Goal: Book appointment/travel/reservation

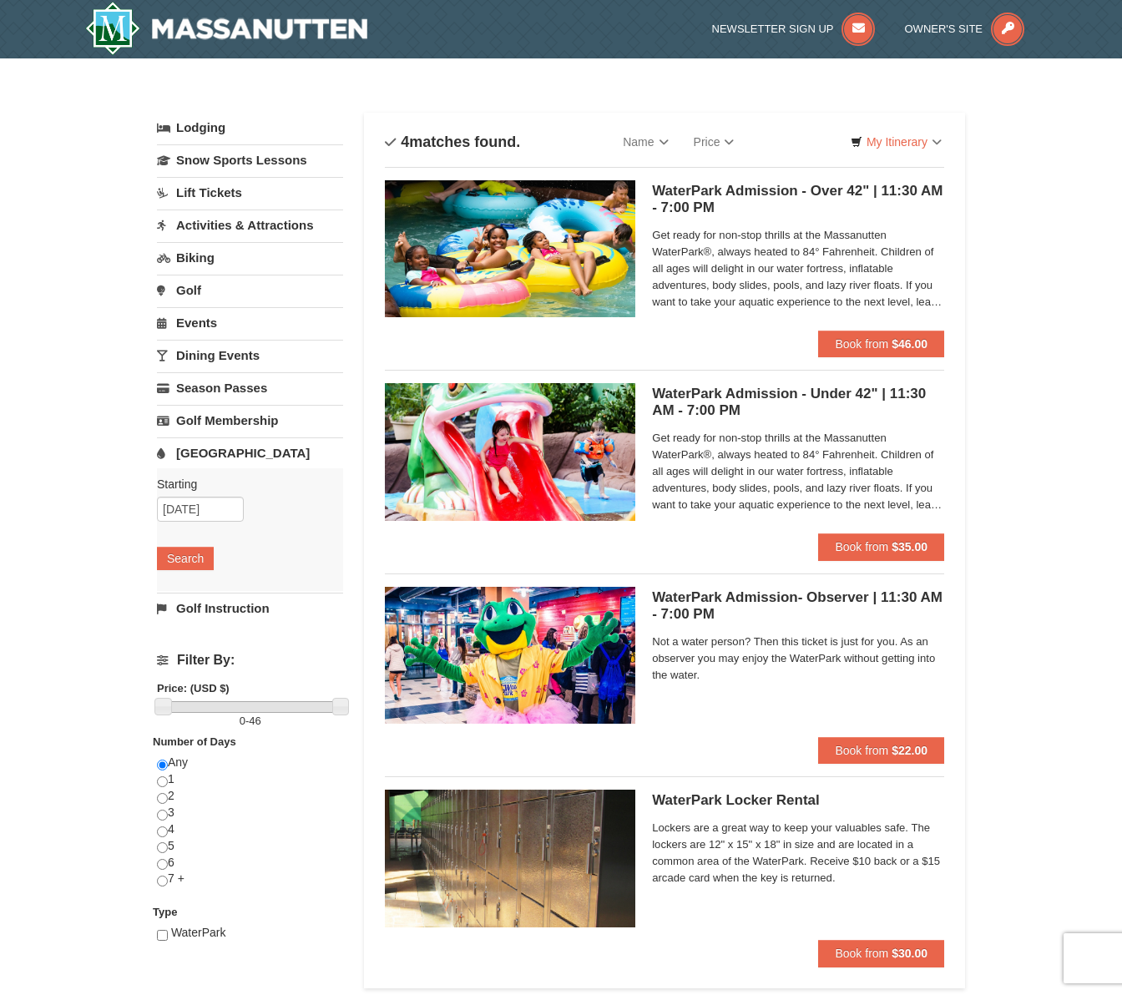
click at [212, 134] on link "Lodging" at bounding box center [250, 128] width 186 height 30
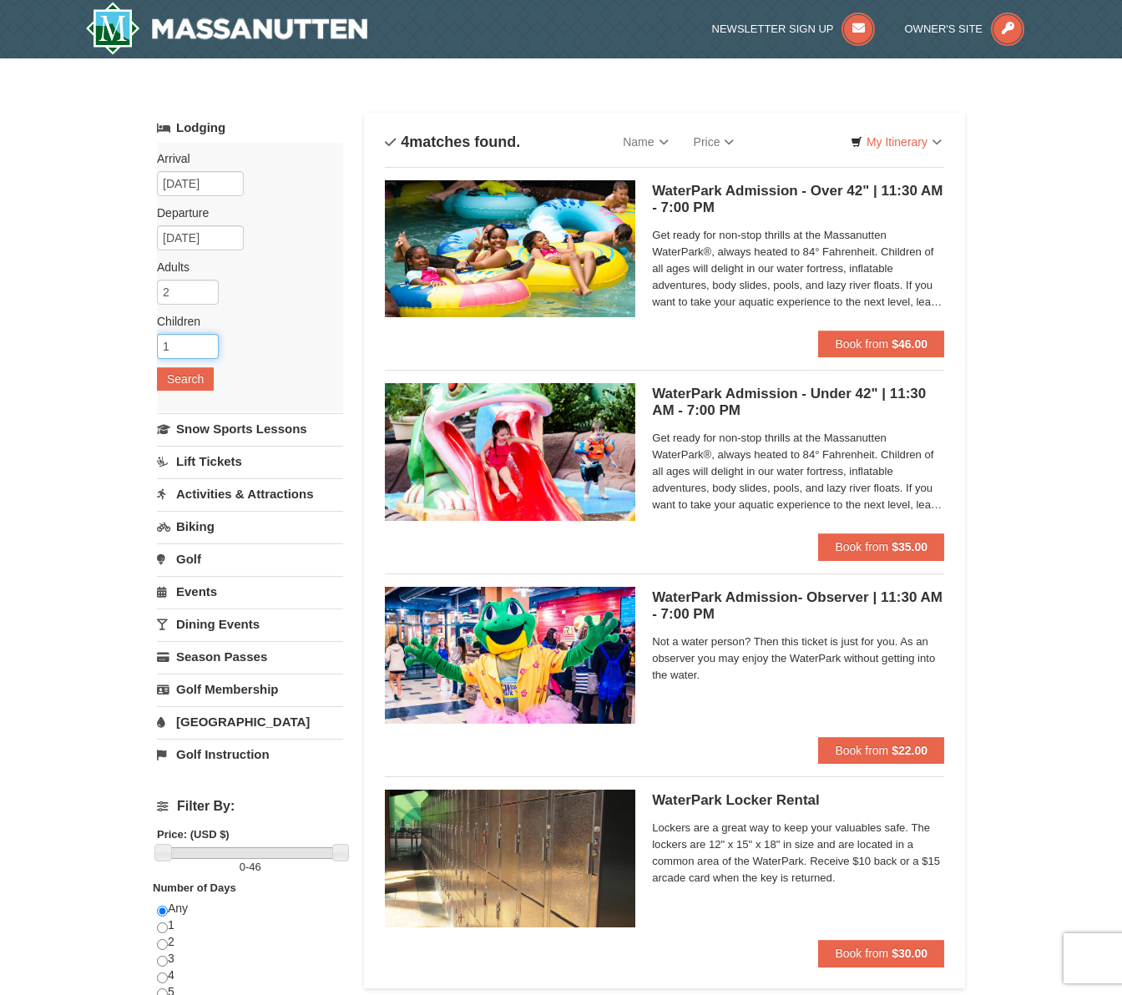
click at [202, 342] on input "1" at bounding box center [188, 346] width 62 height 25
type input "2"
click at [202, 342] on input "2" at bounding box center [188, 346] width 62 height 25
click at [191, 375] on button "Search" at bounding box center [185, 378] width 57 height 23
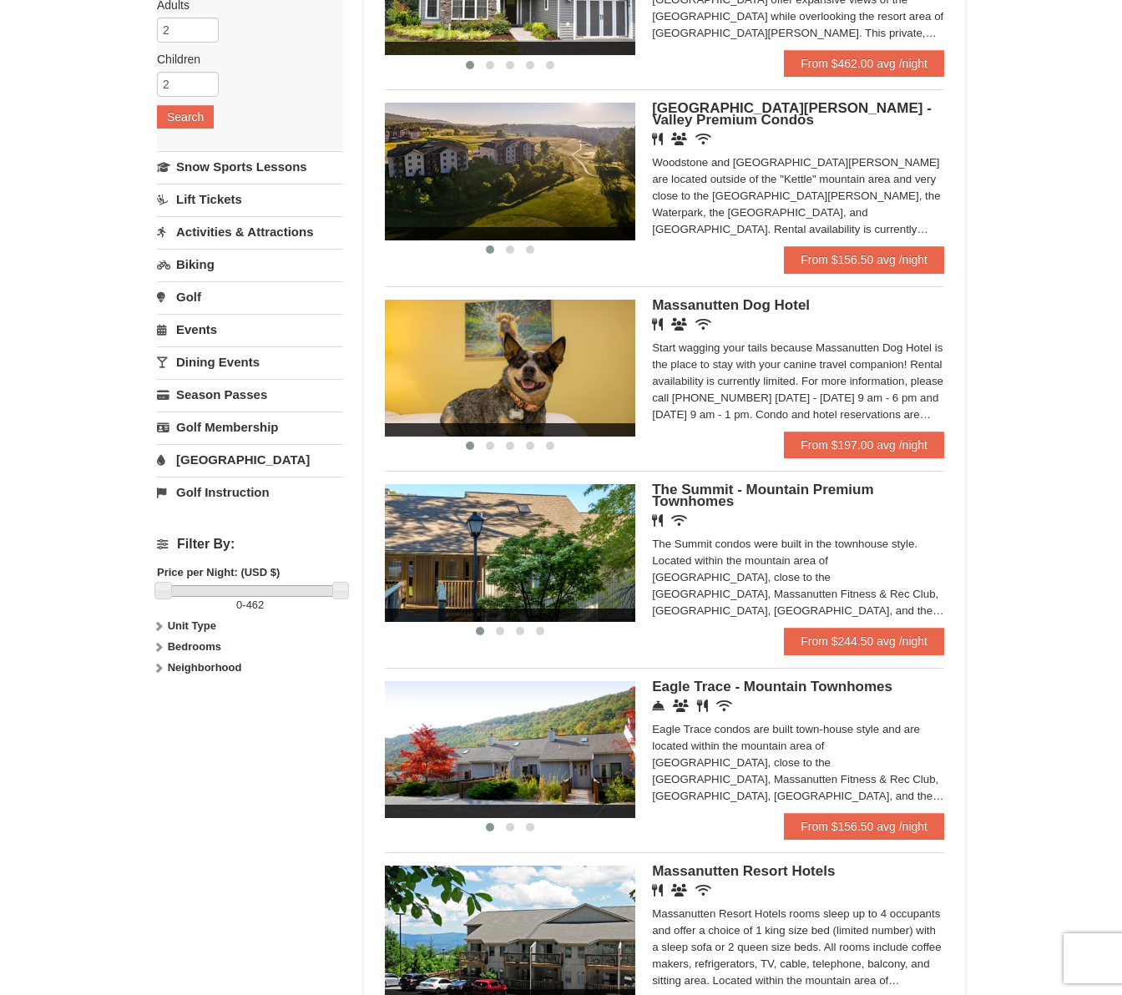
scroll to position [33, 0]
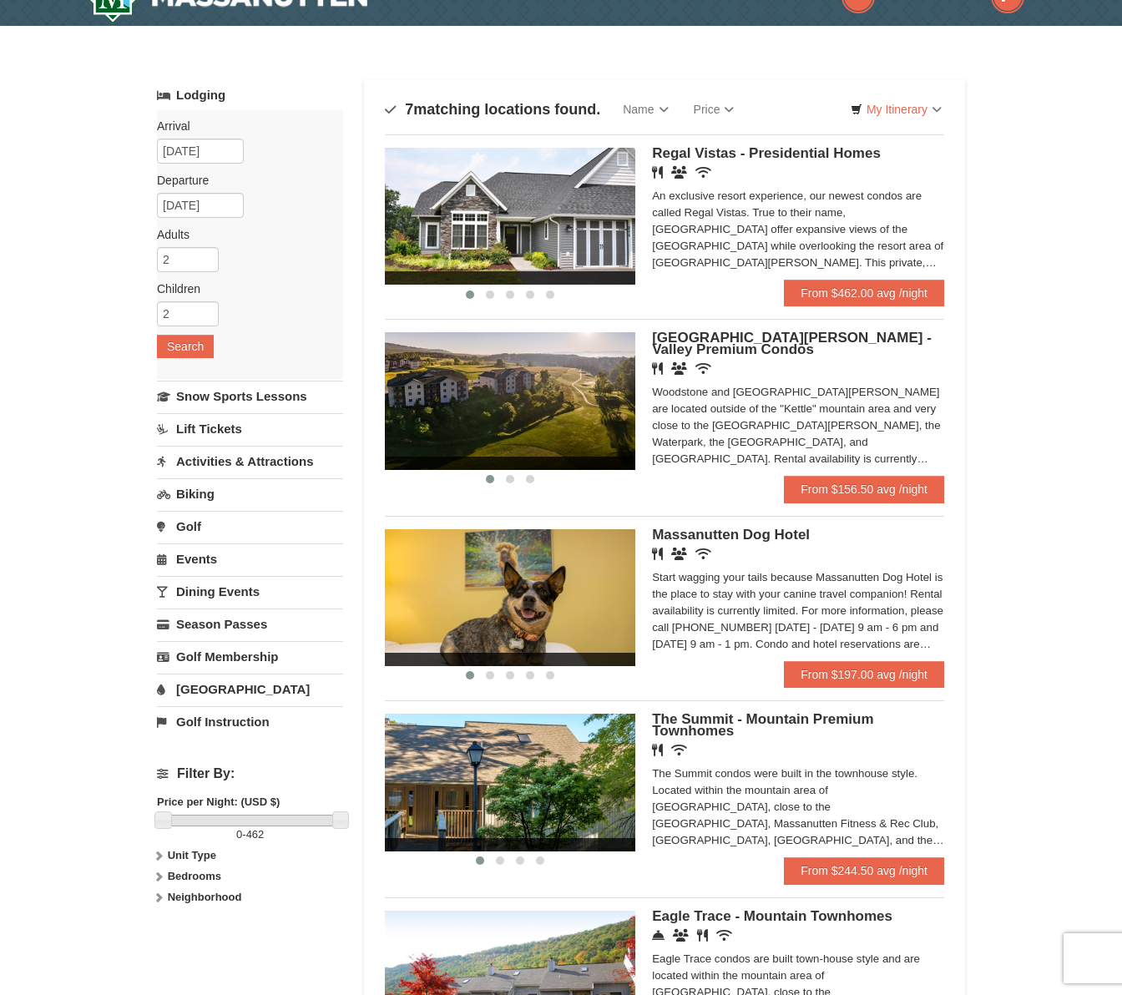
click at [194, 640] on div "Lodging Arrival Please format dates MM/DD/YYYY [DATE] Departure Please format d…" at bounding box center [250, 408] width 186 height 657
click at [193, 529] on link "Golf" at bounding box center [250, 526] width 186 height 31
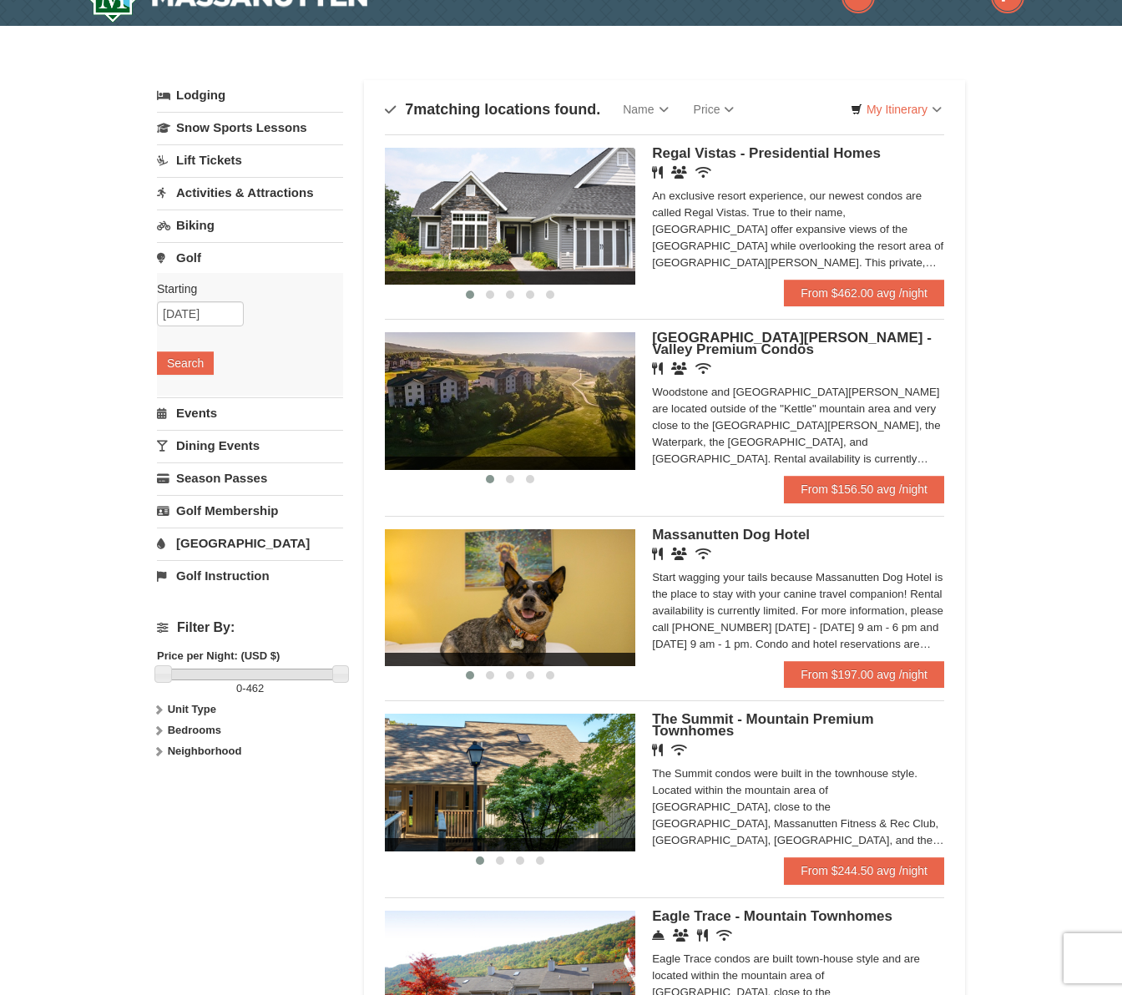
click at [200, 300] on div "Starting Please format dates MM/DD/YYYY [DATE] Search" at bounding box center [250, 334] width 186 height 123
click at [198, 366] on button "Search" at bounding box center [185, 363] width 57 height 23
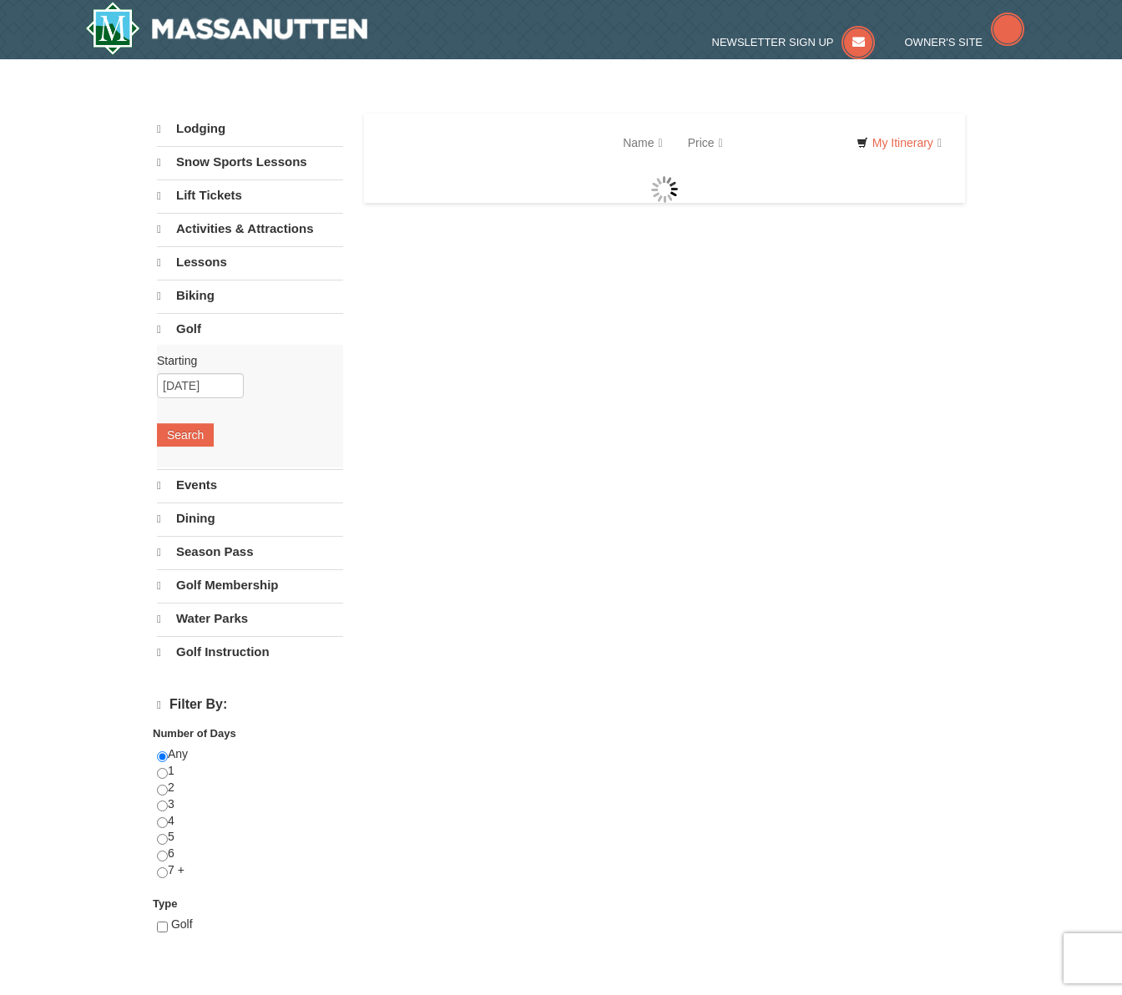
select select "10"
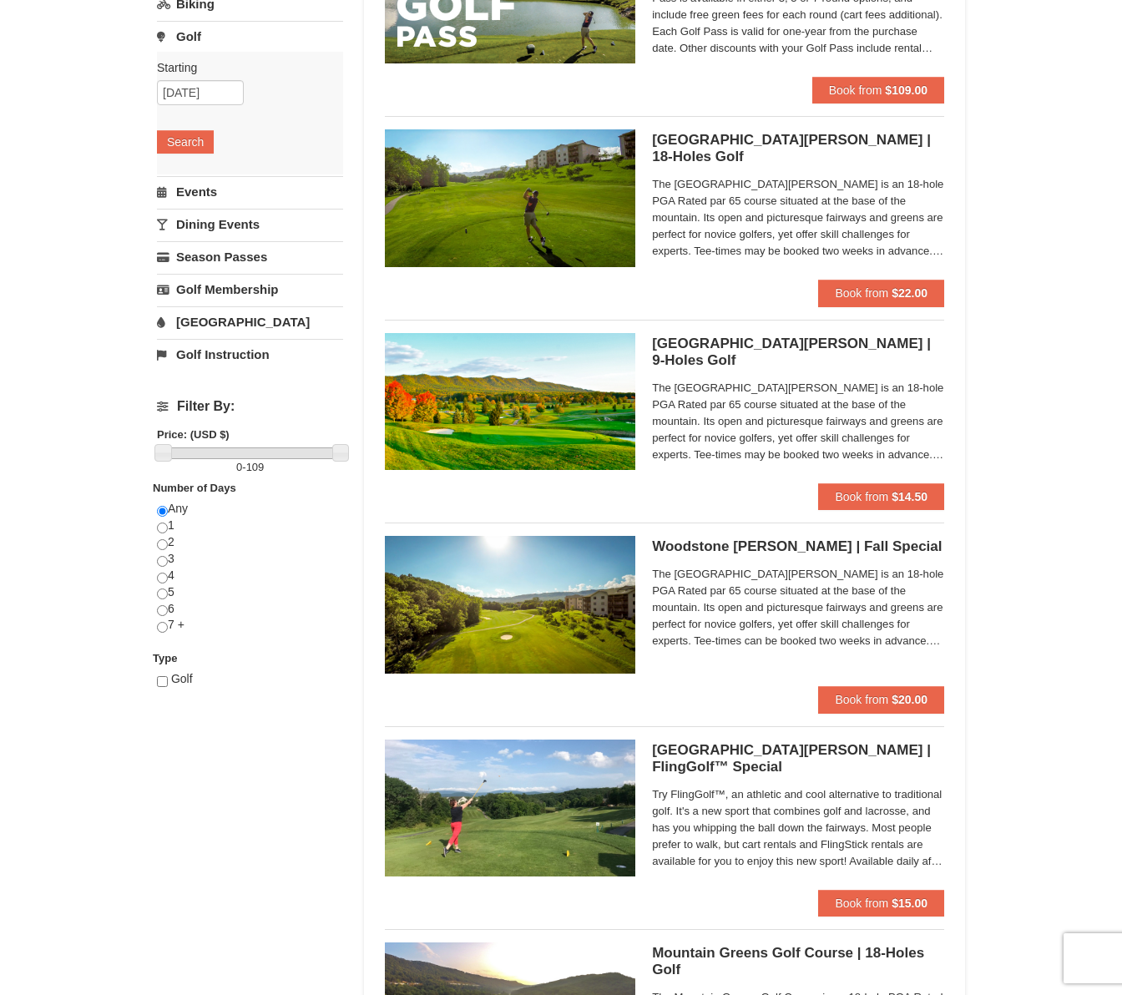
scroll to position [180, 0]
